Goal: Transaction & Acquisition: Purchase product/service

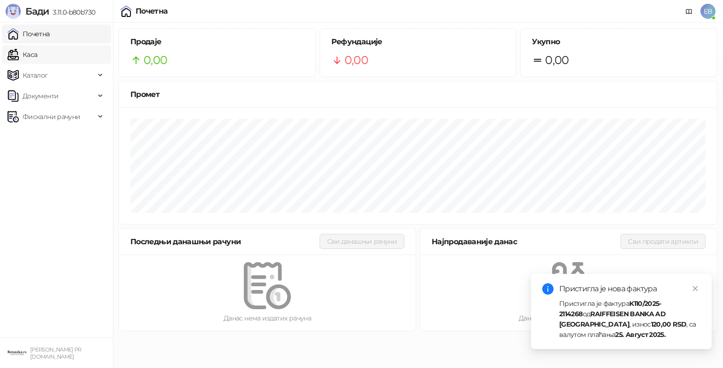
click at [37, 56] on link "Каса" at bounding box center [23, 54] width 30 height 19
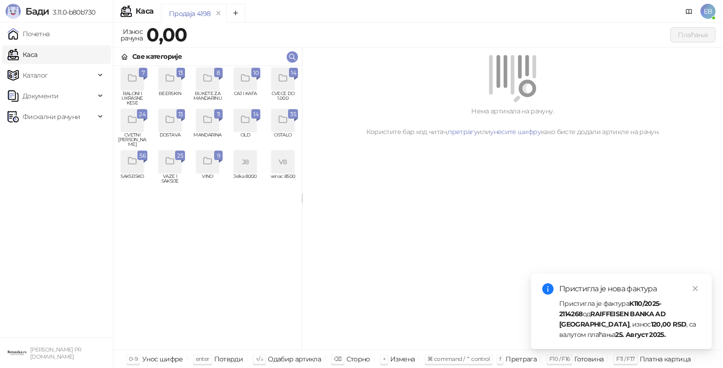
click at [281, 79] on icon "grid" at bounding box center [283, 78] width 11 height 11
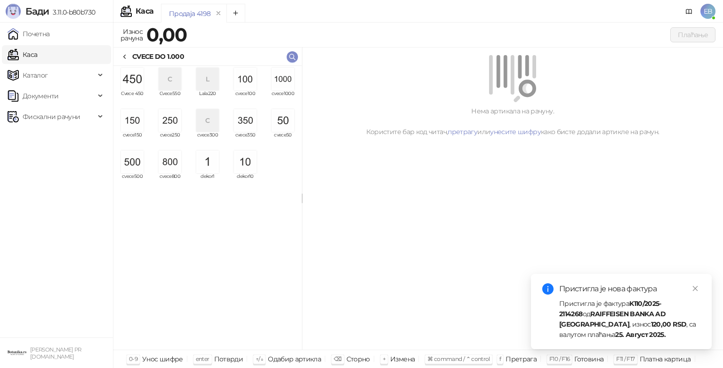
click at [281, 79] on img "grid" at bounding box center [283, 79] width 23 height 23
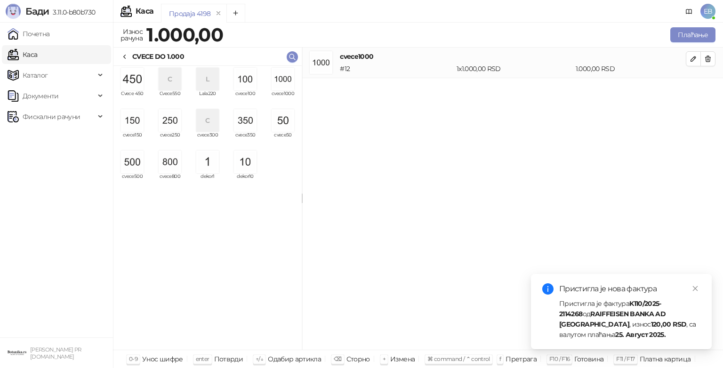
click at [281, 79] on img "grid" at bounding box center [283, 79] width 23 height 23
click at [165, 123] on img "grid" at bounding box center [170, 120] width 23 height 23
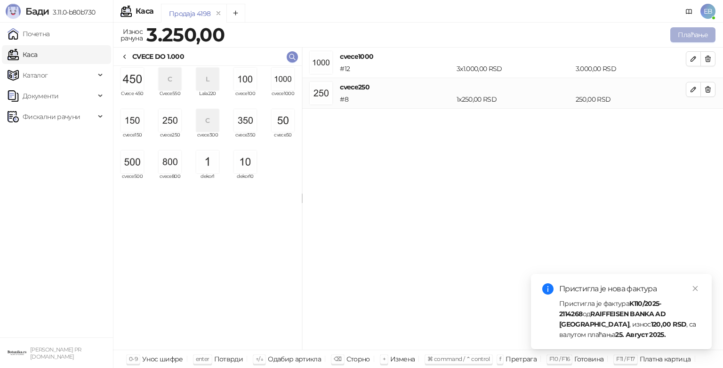
click at [677, 36] on button "Плаћање" at bounding box center [692, 34] width 45 height 15
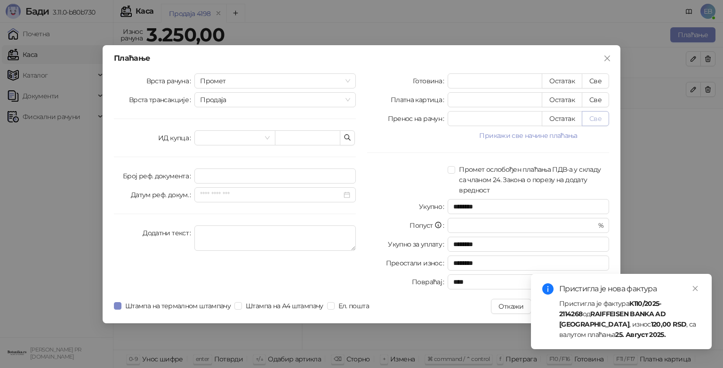
click at [595, 120] on button "Све" at bounding box center [595, 118] width 27 height 15
type input "****"
click at [697, 290] on icon "close" at bounding box center [695, 288] width 5 height 5
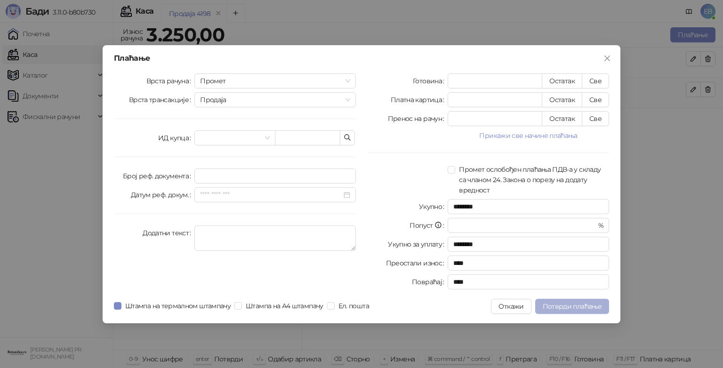
click at [558, 301] on button "Потврди плаћање" at bounding box center [572, 306] width 74 height 15
